Goal: Task Accomplishment & Management: Complete application form

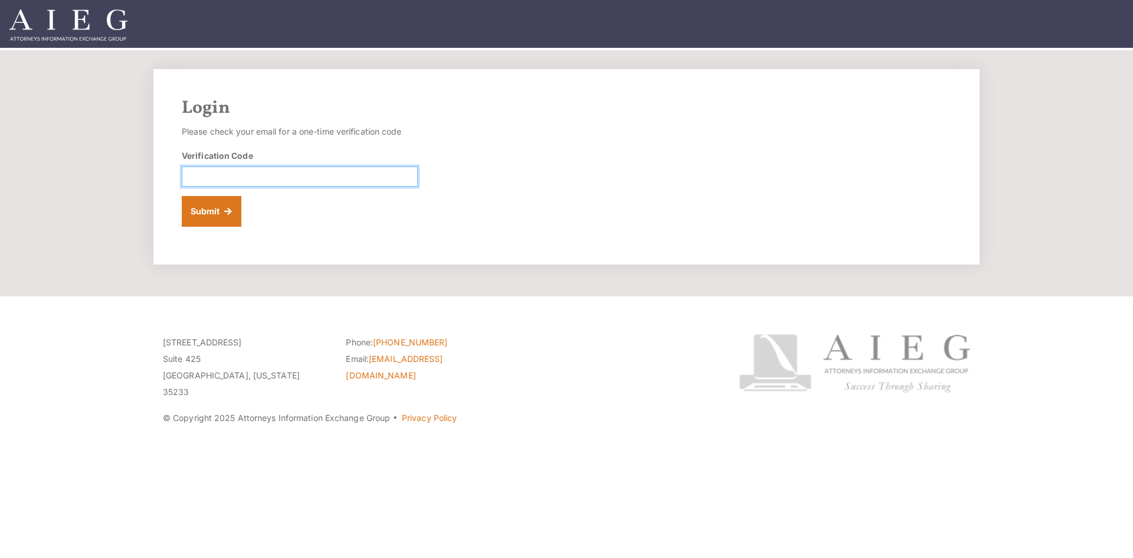
click at [202, 175] on input "Verification Code" at bounding box center [300, 176] width 236 height 20
type input "296240"
click at [205, 204] on button "Submit" at bounding box center [212, 211] width 60 height 31
click at [207, 208] on button "Submit" at bounding box center [212, 211] width 60 height 31
click at [198, 174] on input "Verification Code" at bounding box center [300, 176] width 236 height 20
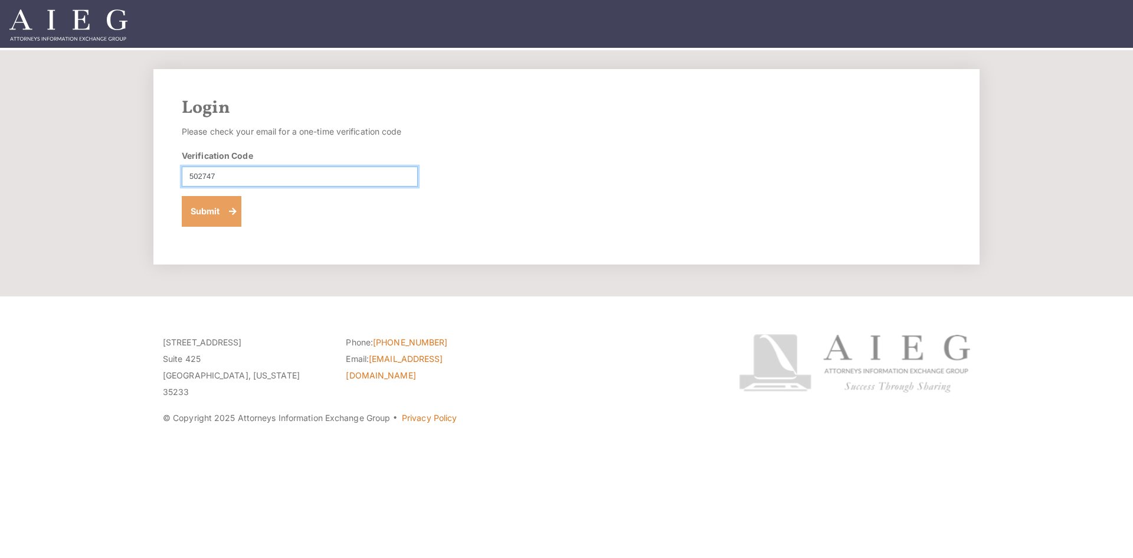
type input "502747"
click at [204, 201] on button "Submit" at bounding box center [212, 211] width 60 height 31
click at [204, 208] on button "Submit" at bounding box center [212, 211] width 60 height 31
click at [207, 204] on button "Submit" at bounding box center [212, 211] width 60 height 31
click at [197, 174] on input "Verification Code" at bounding box center [300, 176] width 236 height 20
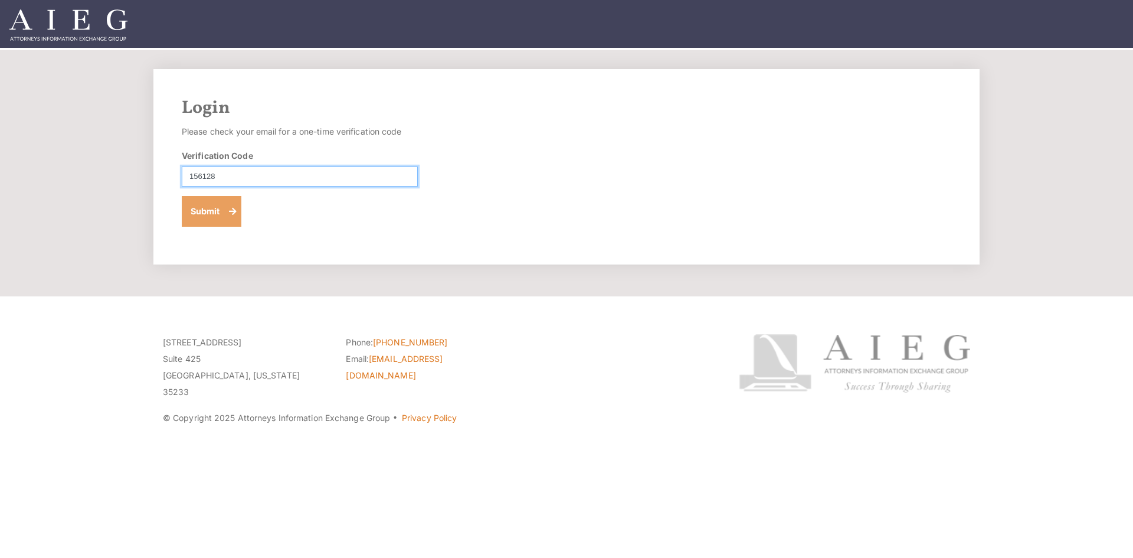
type input "156128"
click at [217, 204] on button "Submit" at bounding box center [212, 211] width 60 height 31
click at [196, 175] on input "Verification Code" at bounding box center [300, 176] width 236 height 20
type input "000370"
click at [216, 204] on button "Submit" at bounding box center [212, 211] width 60 height 31
